Goal: Transaction & Acquisition: Purchase product/service

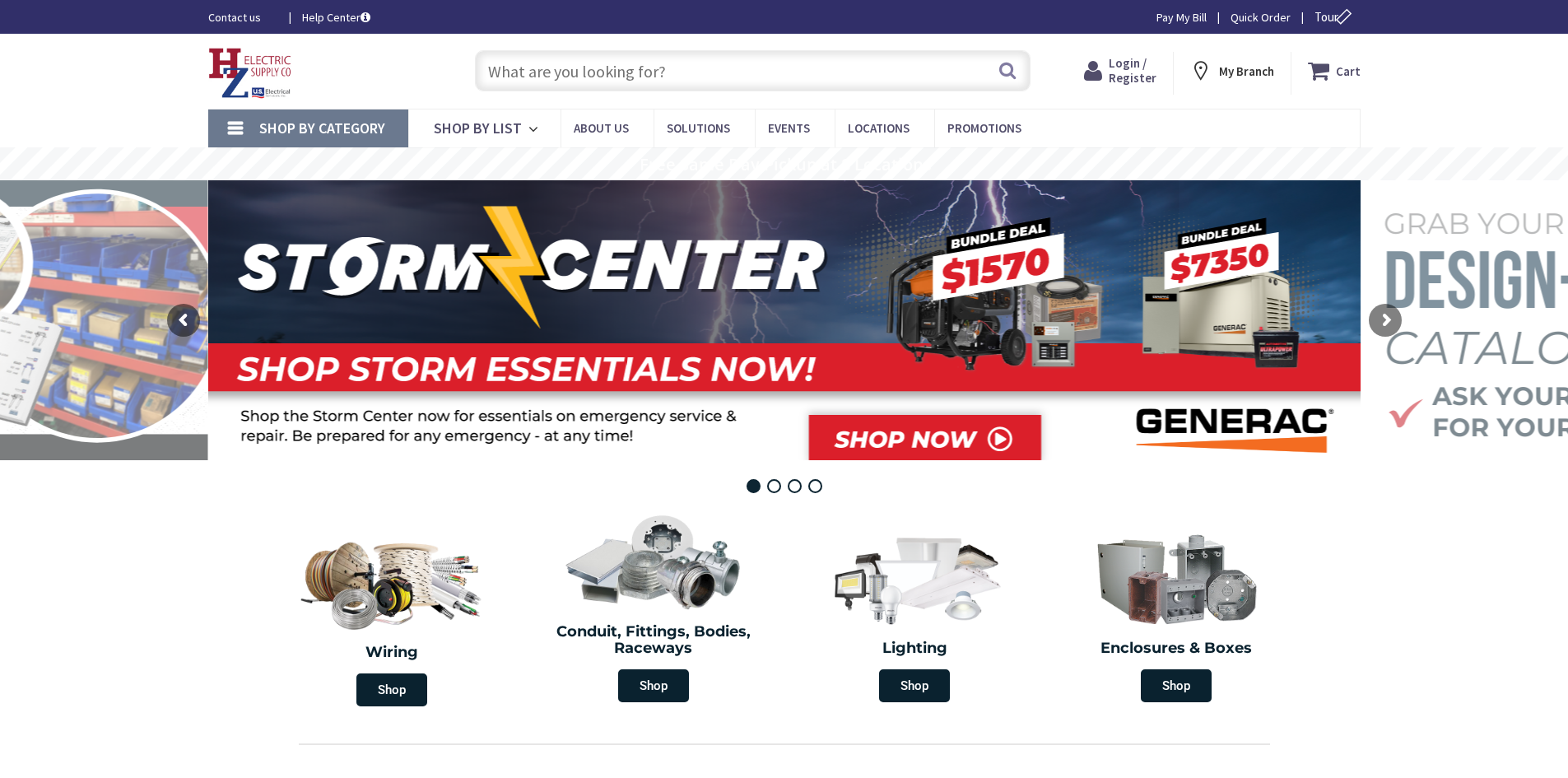
click at [650, 60] on input "text" at bounding box center [752, 70] width 556 height 41
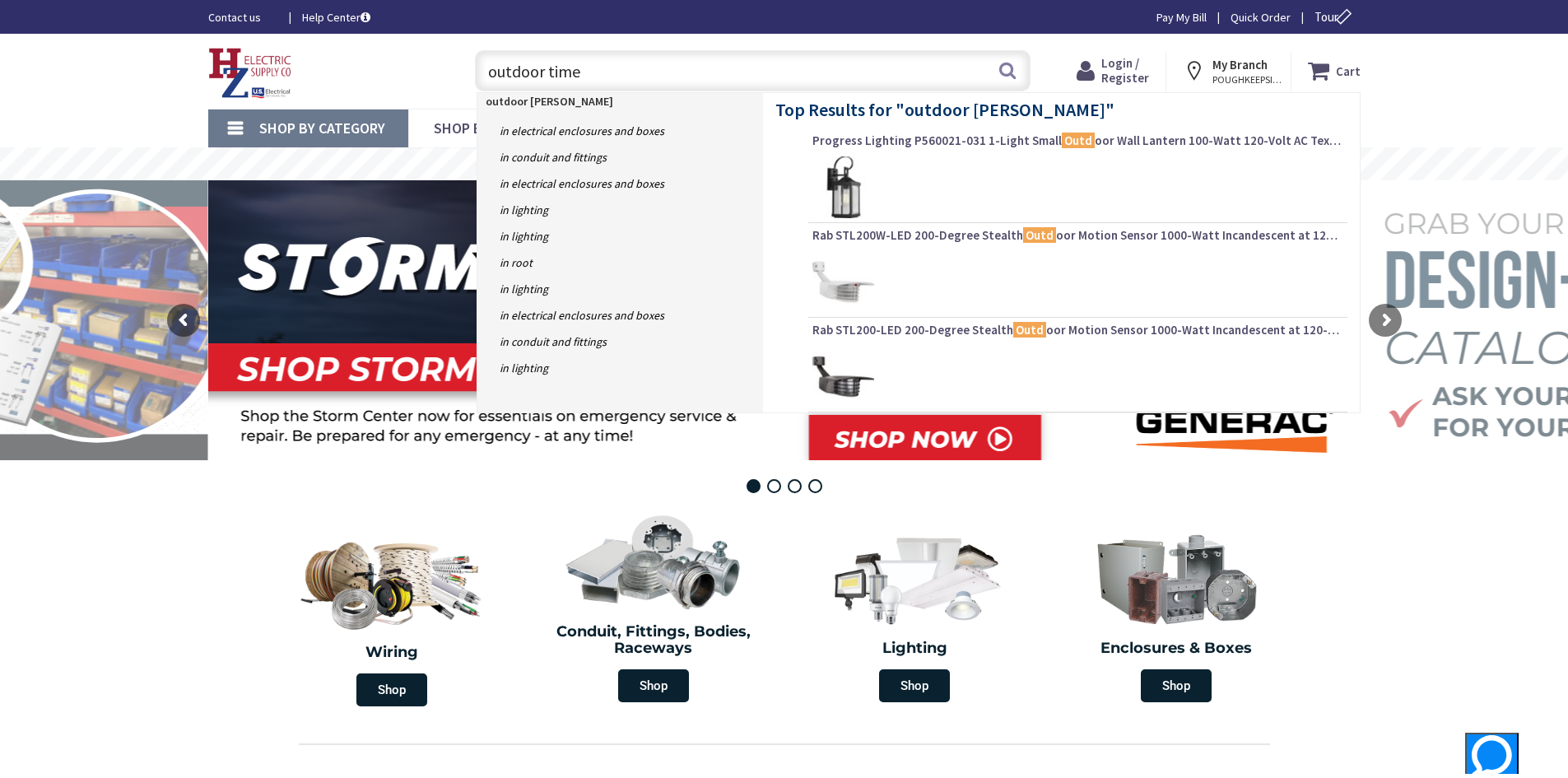
type input "outdoor timer"
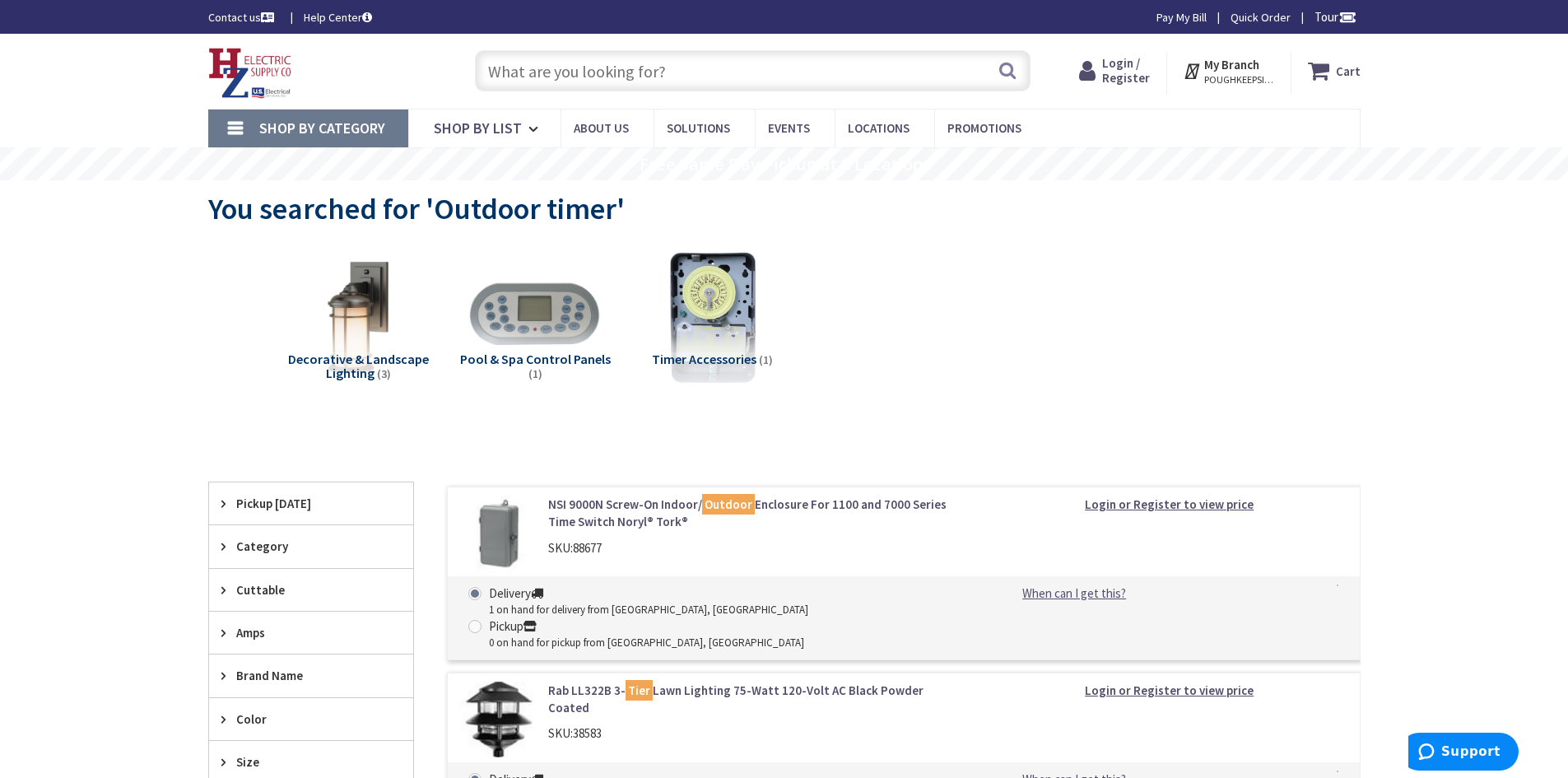
click at [668, 47] on div "Search" at bounding box center [748, 69] width 564 height 52
click at [660, 74] on input "text" at bounding box center [752, 70] width 556 height 41
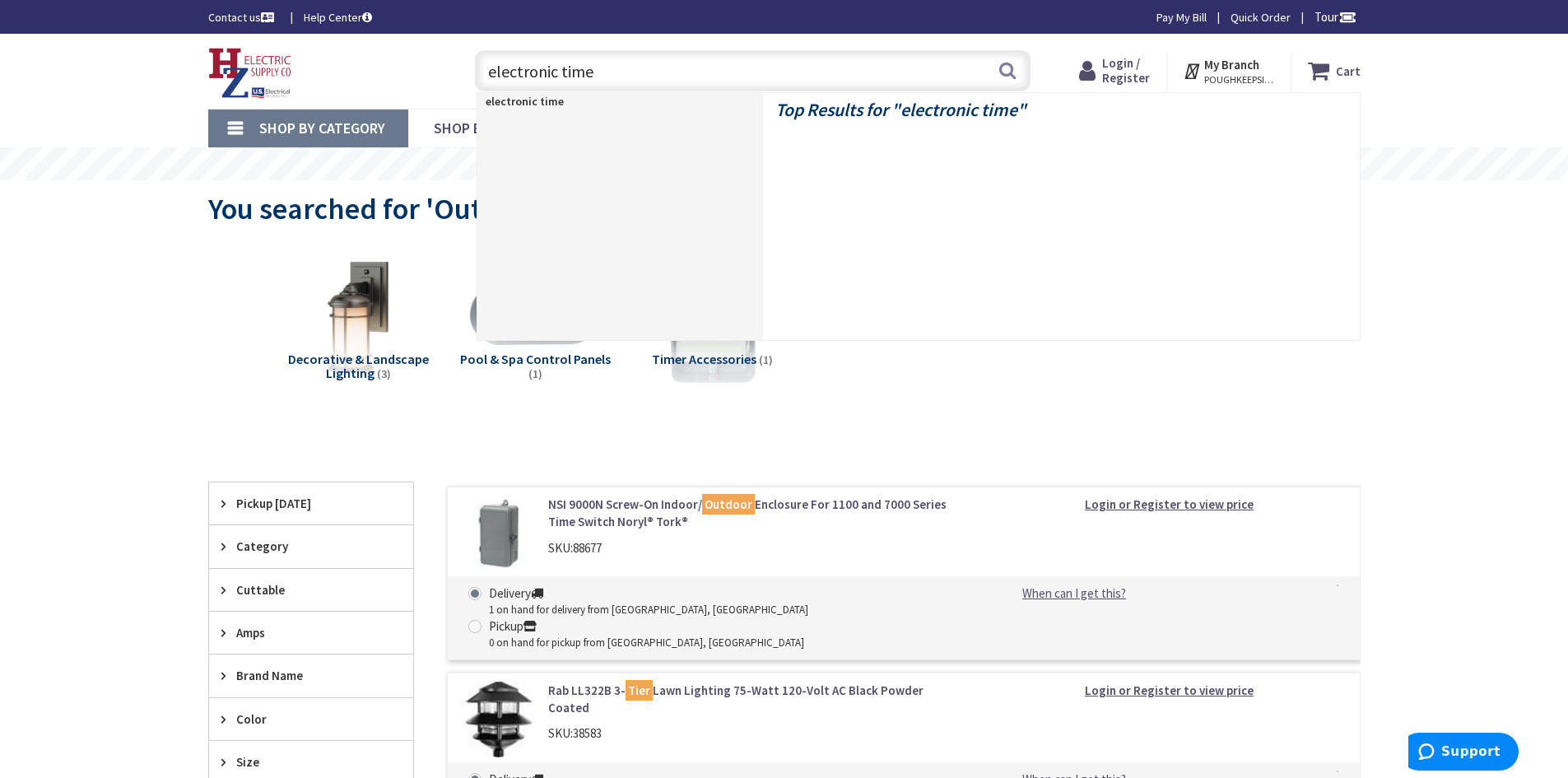
type input "electronic timer"
